Goal: Find specific page/section: Find specific page/section

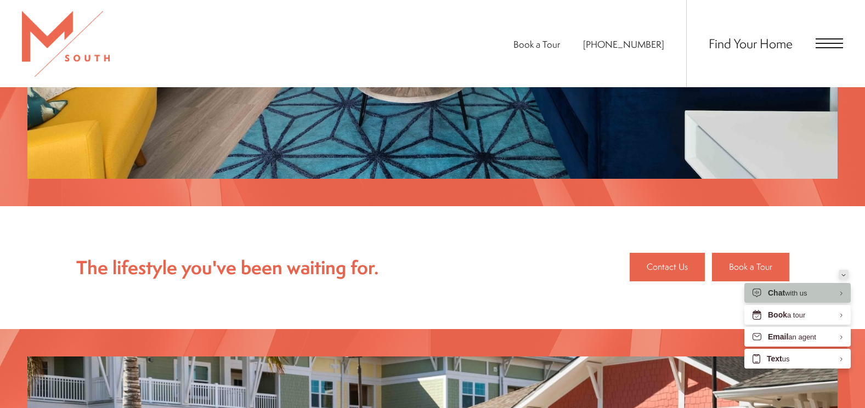
scroll to position [1139, 0]
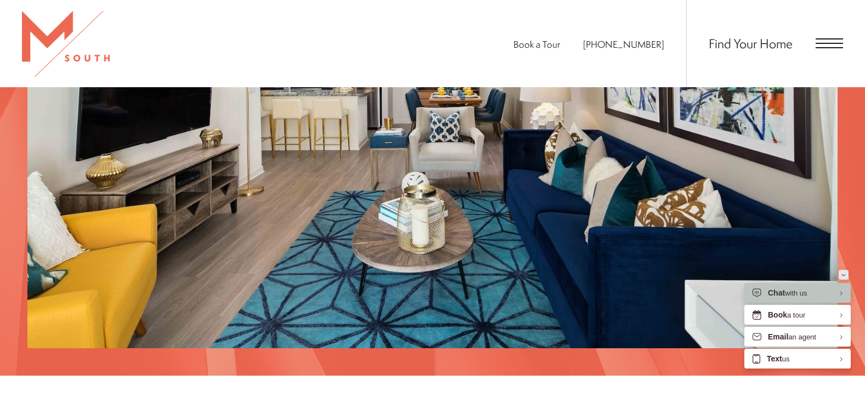
click at [847, 273] on button "Minimize" at bounding box center [844, 275] width 10 height 10
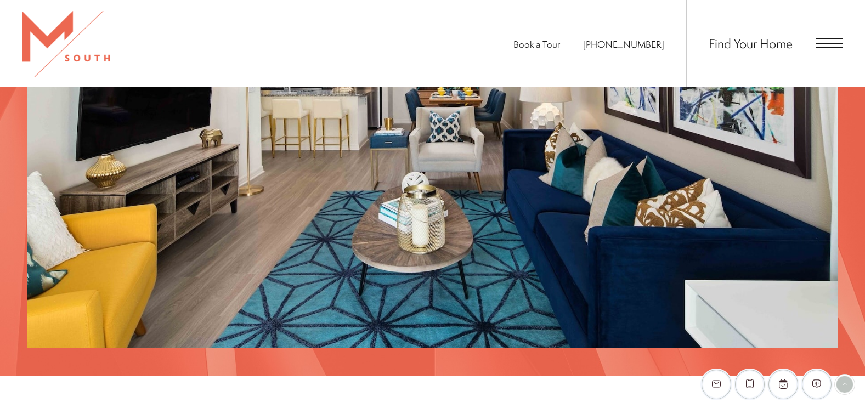
click at [833, 46] on span "Open Menu" at bounding box center [829, 43] width 27 height 10
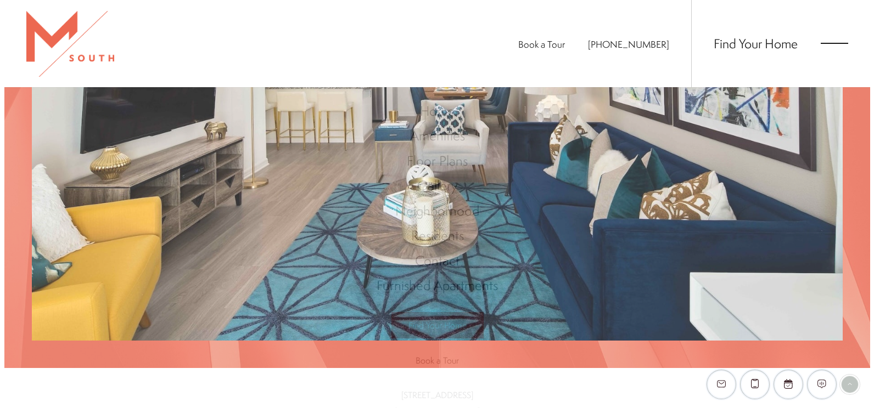
scroll to position [0, 0]
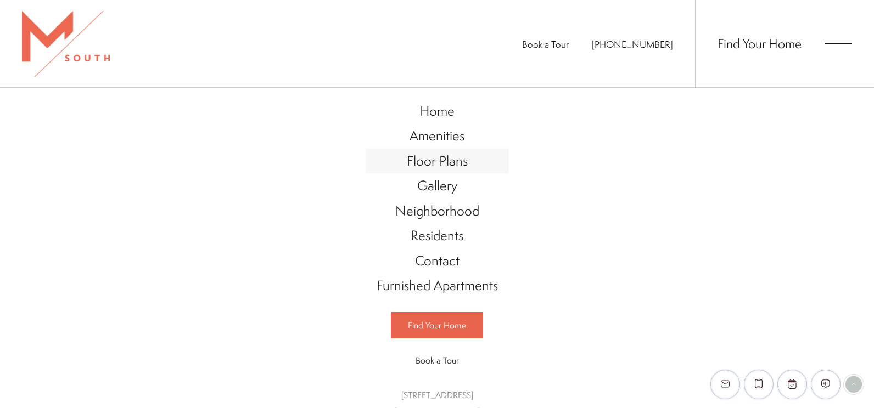
click at [420, 160] on span "Floor Plans" at bounding box center [437, 160] width 61 height 19
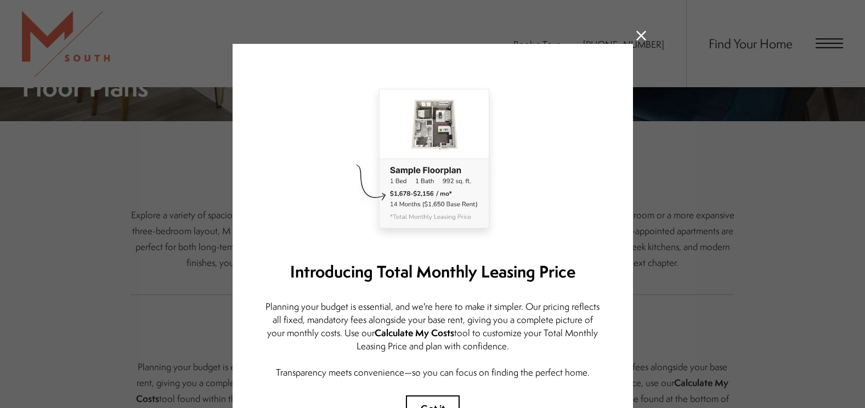
scroll to position [220, 0]
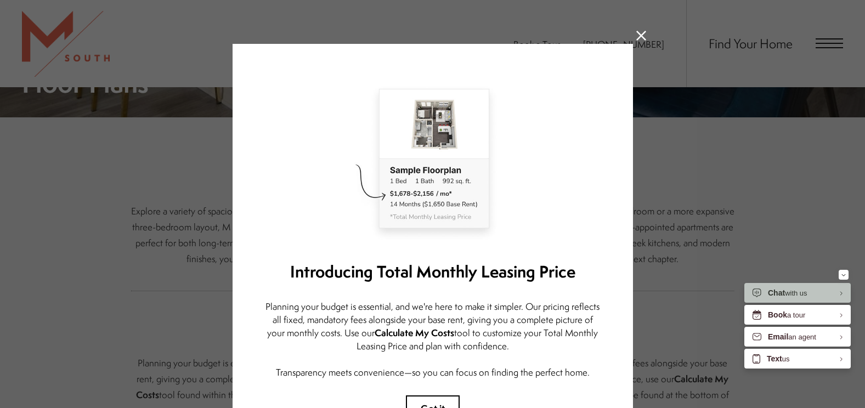
click at [637, 37] on icon at bounding box center [642, 36] width 10 height 10
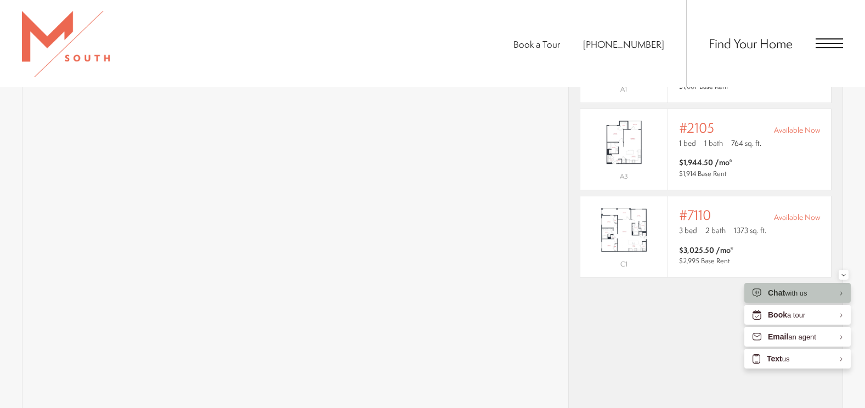
scroll to position [713, 0]
